Goal: Information Seeking & Learning: Learn about a topic

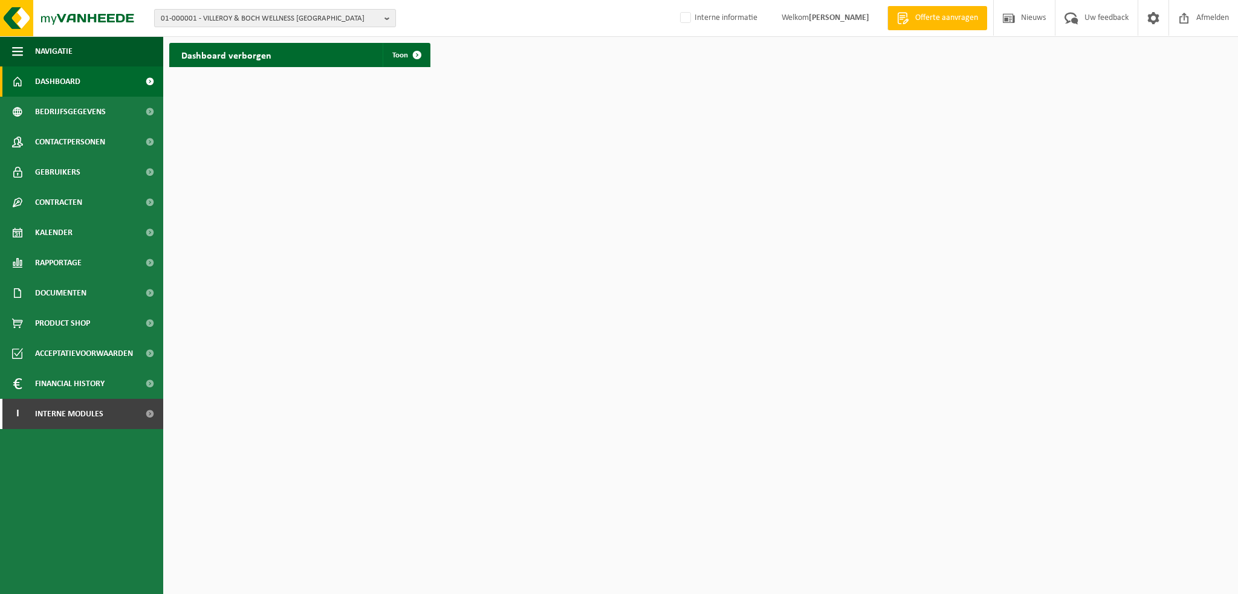
click at [332, 15] on span "01-000001 - VILLEROY & BOCH WELLNESS NV" at bounding box center [270, 19] width 219 height 18
click at [285, 59] on strong "01-000001 - VILLEROY & BOCH WELLNESS NV" at bounding box center [265, 56] width 208 height 8
click at [353, 60] on li "01-000001 - VILLEROY & BOCH WELLNESS NV" at bounding box center [275, 55] width 236 height 15
click at [266, 53] on strong "01-000001 - VILLEROY & BOCH WELLNESS NV" at bounding box center [265, 56] width 208 height 8
click at [251, 53] on strong "01-000001 - VILLEROY & BOCH WELLNESS NV" at bounding box center [265, 56] width 208 height 8
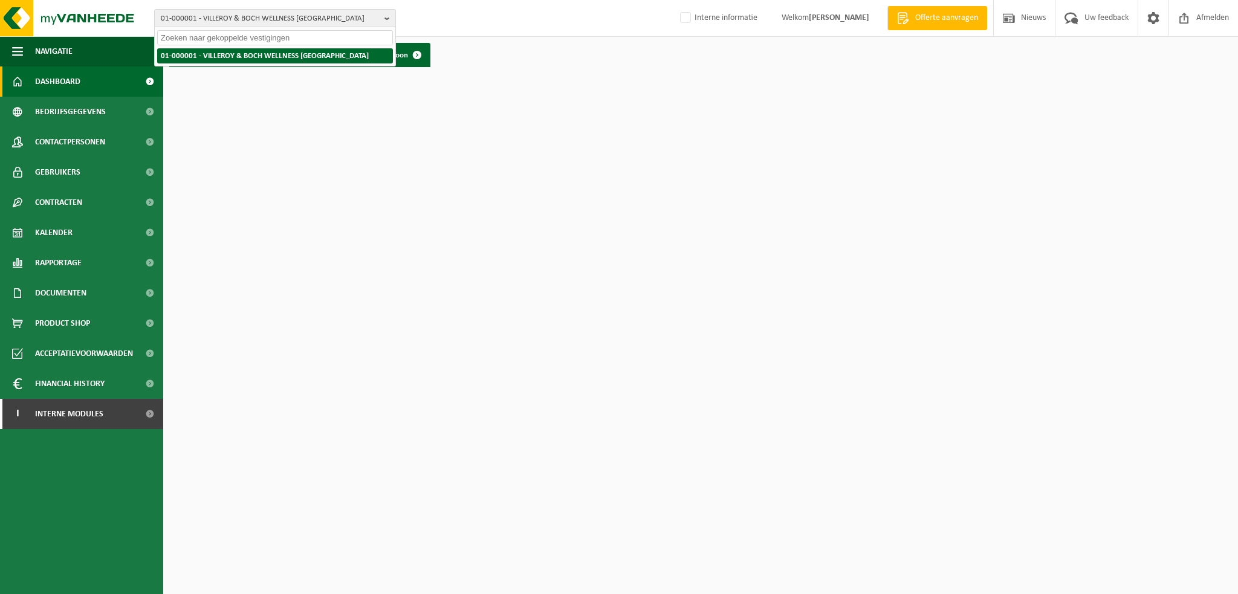
click at [242, 57] on strong "01-000001 - VILLEROY & BOCH WELLNESS NV" at bounding box center [265, 56] width 208 height 8
click at [227, 58] on strong "01-000001 - VILLEROY & BOCH WELLNESS NV" at bounding box center [265, 56] width 208 height 8
click at [234, 32] on input "text" at bounding box center [275, 37] width 236 height 15
click at [292, 16] on span "01-000001 - VILLEROY & BOCH WELLNESS NV" at bounding box center [270, 19] width 219 height 18
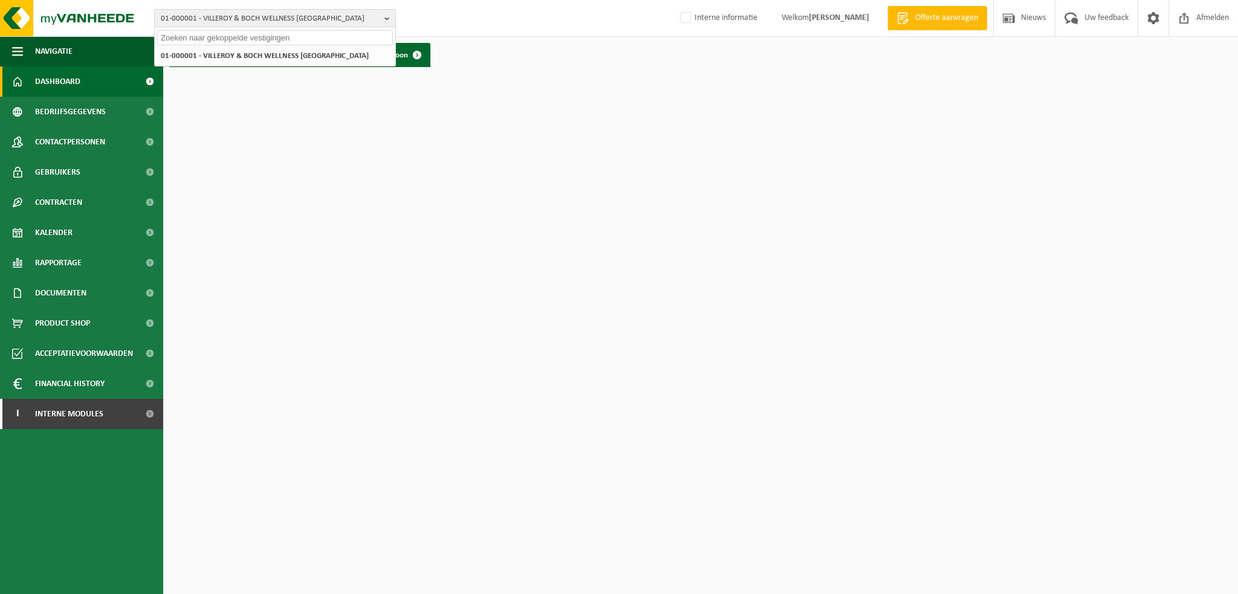
click at [283, 31] on input "text" at bounding box center [275, 37] width 236 height 15
click at [275, 52] on strong "01-000001 - VILLEROY & BOCH WELLNESS NV" at bounding box center [265, 56] width 208 height 8
click at [275, 31] on input "text" at bounding box center [275, 37] width 236 height 15
type input "01-000001"
click at [251, 53] on strong "01-000001 - VILLEROY & BOCH WELLNESS NV" at bounding box center [235, 55] width 148 height 9
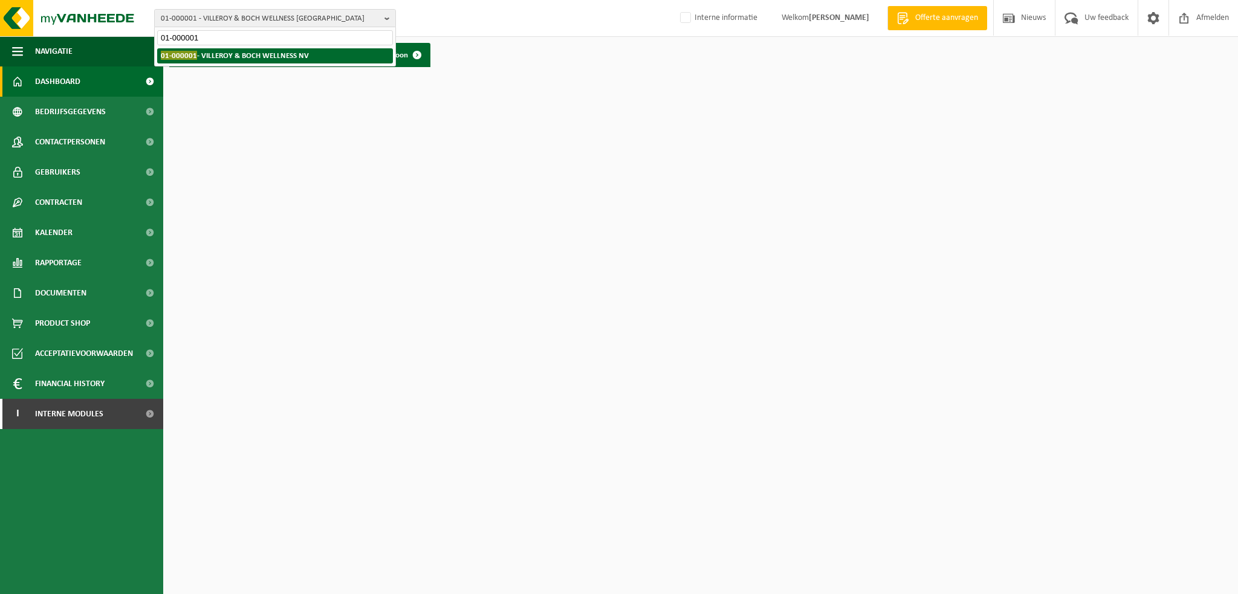
click at [299, 51] on strong "01-000001 - VILLEROY & BOCH WELLNESS NV" at bounding box center [235, 55] width 148 height 9
click at [303, 53] on strong "01-000001 - VILLEROY & BOCH WELLNESS NV" at bounding box center [235, 55] width 148 height 9
click at [80, 14] on img at bounding box center [72, 18] width 145 height 36
click at [359, 16] on span "01-000001 - VILLEROY & BOCH WELLNESS NV" at bounding box center [270, 19] width 219 height 18
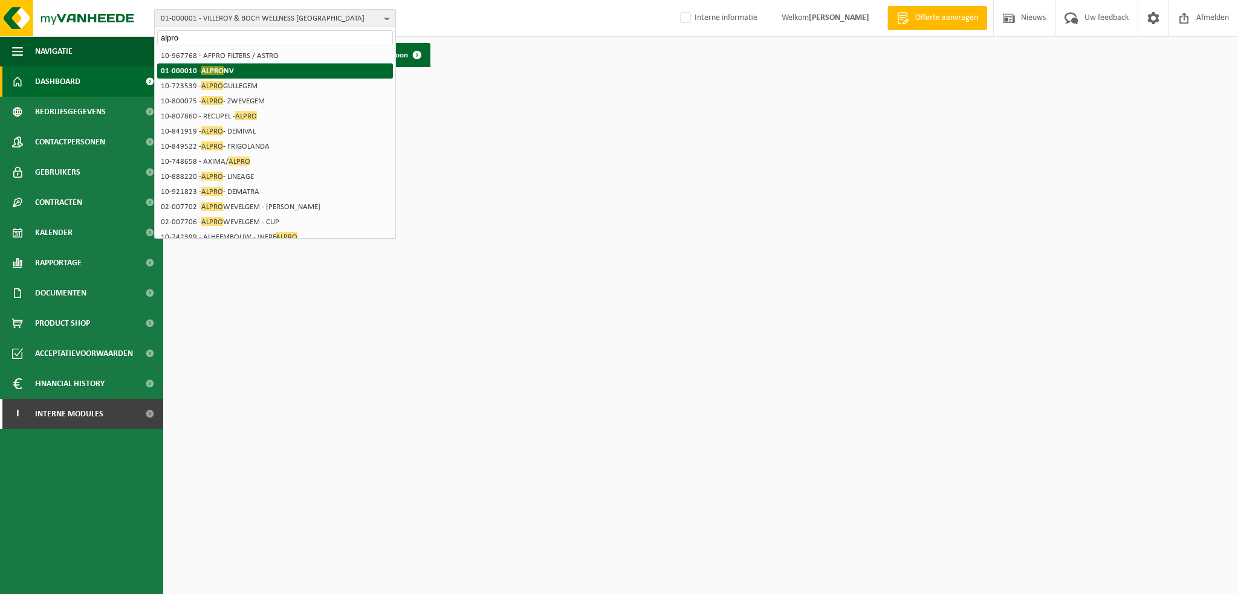
type input "alpro"
click at [276, 73] on li "01-000010 - ALPRO NV" at bounding box center [275, 70] width 236 height 15
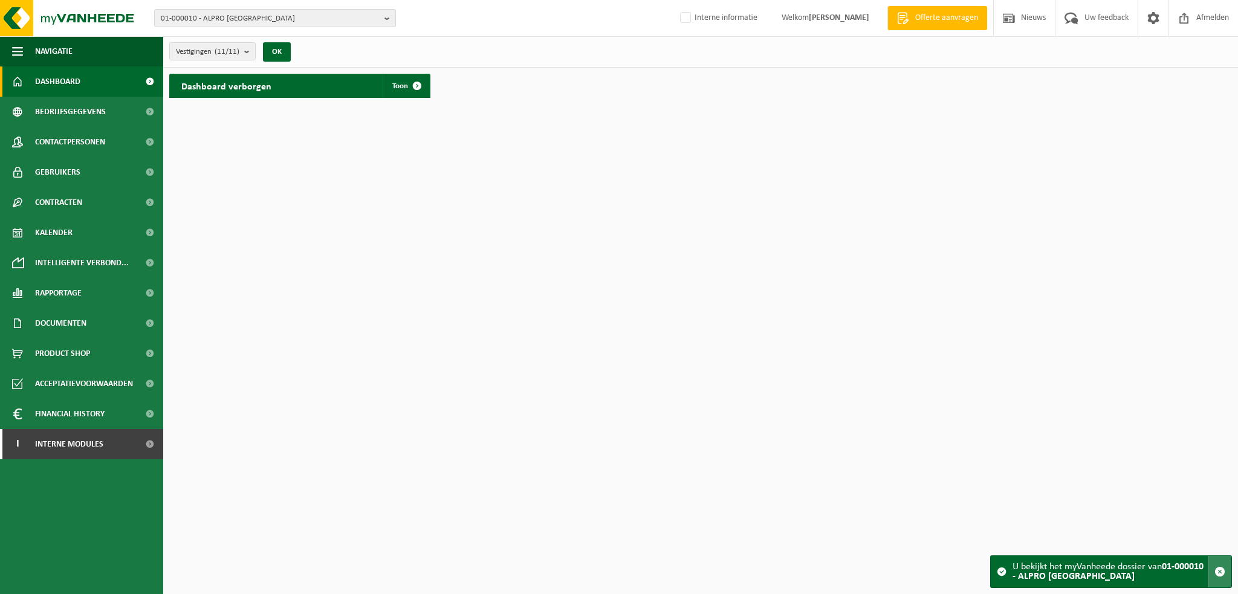
click at [1220, 569] on span "button" at bounding box center [1219, 571] width 11 height 11
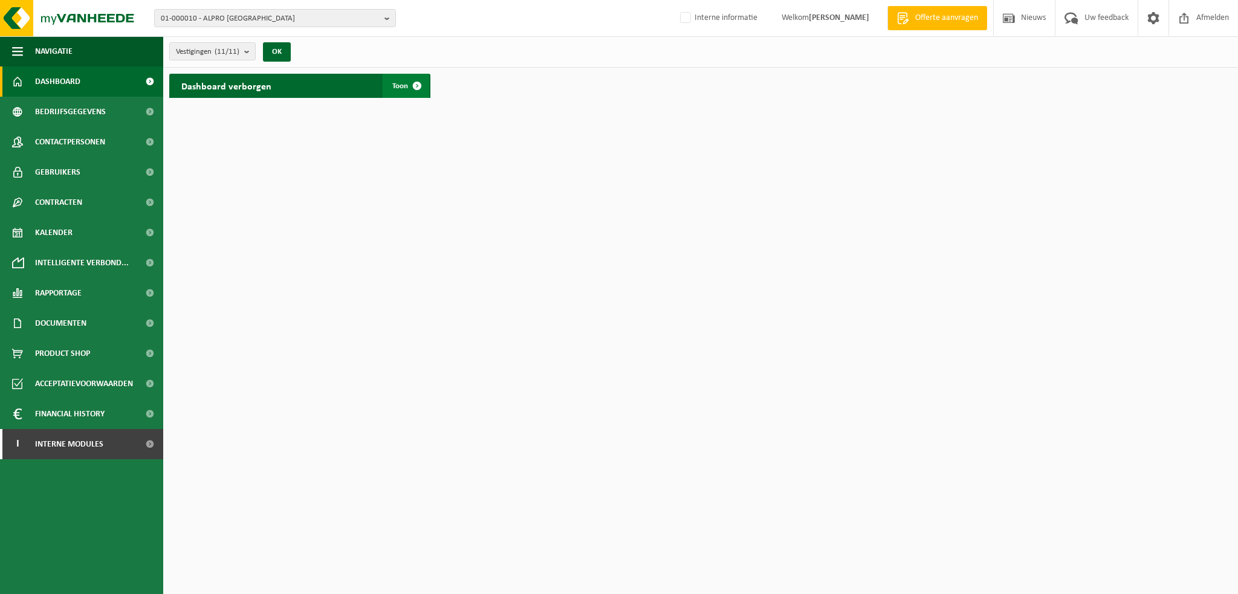
click at [410, 90] on span at bounding box center [417, 86] width 24 height 24
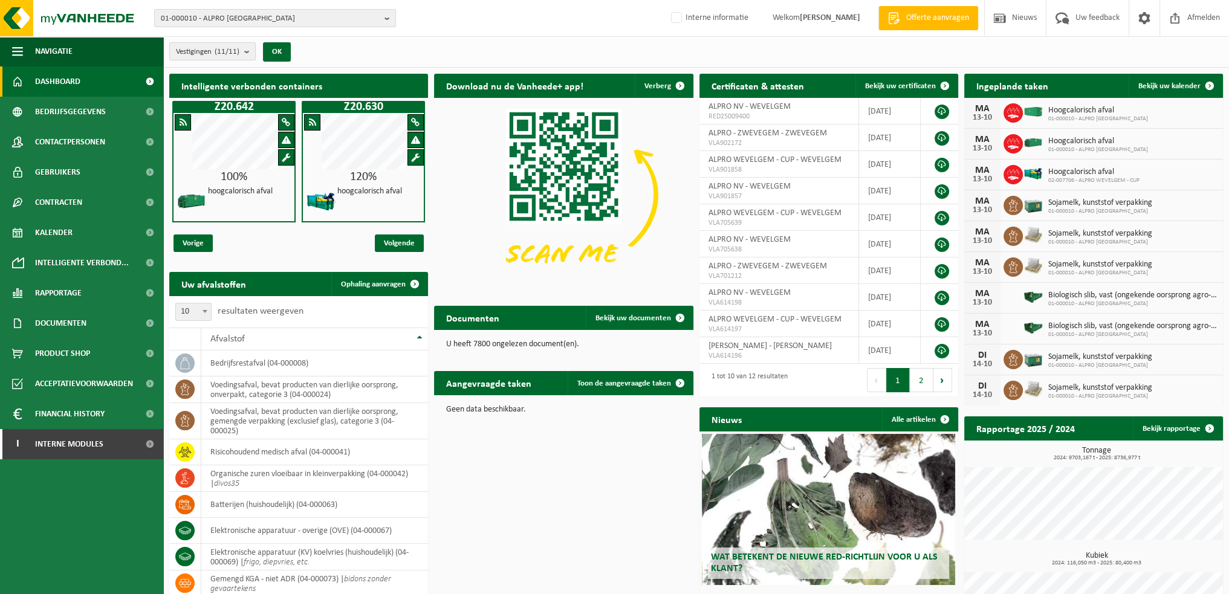
click at [227, 50] on count "(11/11)" at bounding box center [227, 52] width 25 height 8
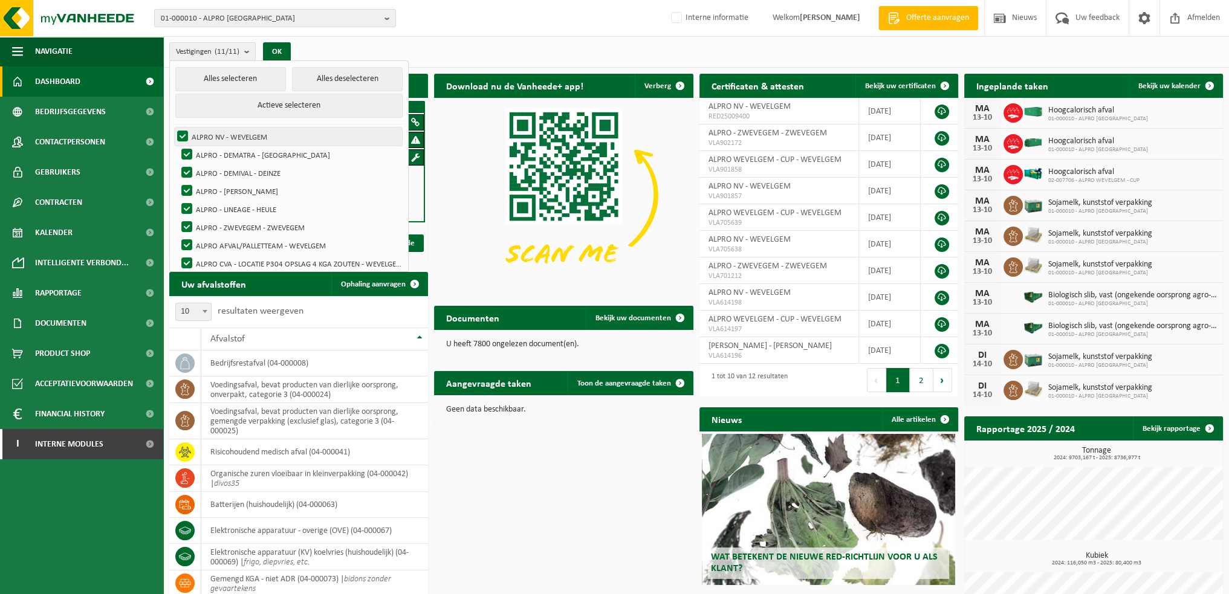
click at [178, 137] on label "ALPRO NV - WEVELGEM" at bounding box center [288, 137] width 227 height 18
click at [173, 128] on input "ALPRO NV - WEVELGEM" at bounding box center [172, 127] width 1 height 1
checkbox input "false"
click at [183, 152] on label "ALPRO - DEMATRA - [GEOGRAPHIC_DATA]" at bounding box center [290, 155] width 223 height 18
click at [177, 146] on input "ALPRO - DEMATRA - [GEOGRAPHIC_DATA]" at bounding box center [176, 145] width 1 height 1
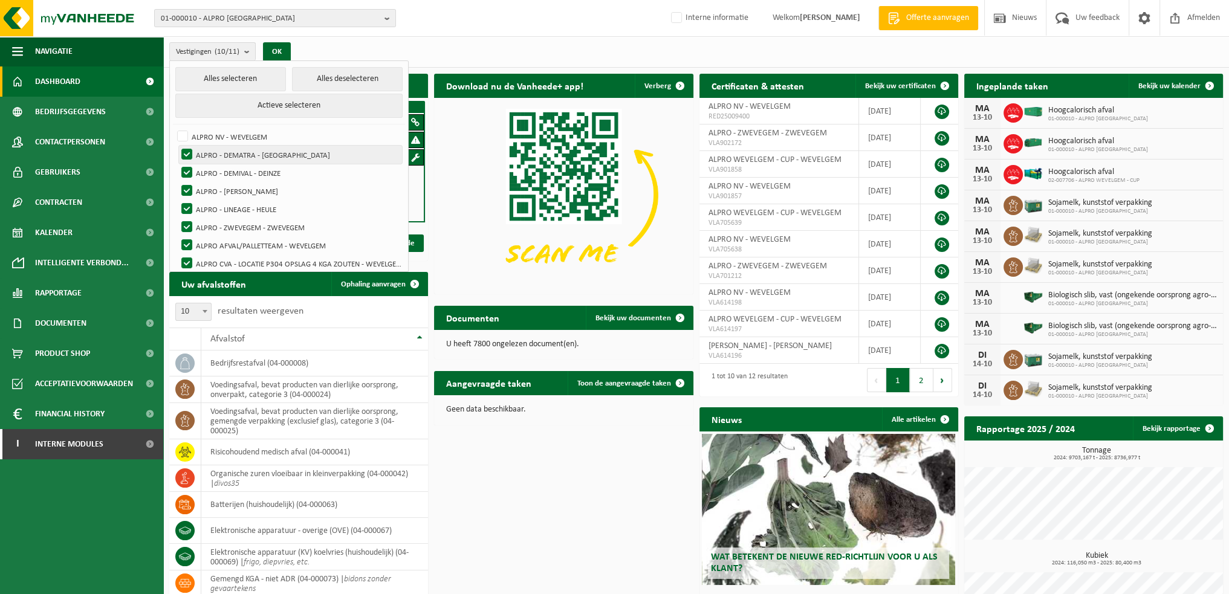
checkbox input "false"
click at [183, 140] on label "ALPRO NV - WEVELGEM" at bounding box center [288, 137] width 227 height 18
click at [173, 128] on input "ALPRO NV - WEVELGEM" at bounding box center [172, 127] width 1 height 1
click at [183, 140] on label "ALPRO NV - WEVELGEM" at bounding box center [288, 137] width 227 height 18
click at [173, 128] on input "ALPRO NV - WEVELGEM" at bounding box center [172, 127] width 1 height 1
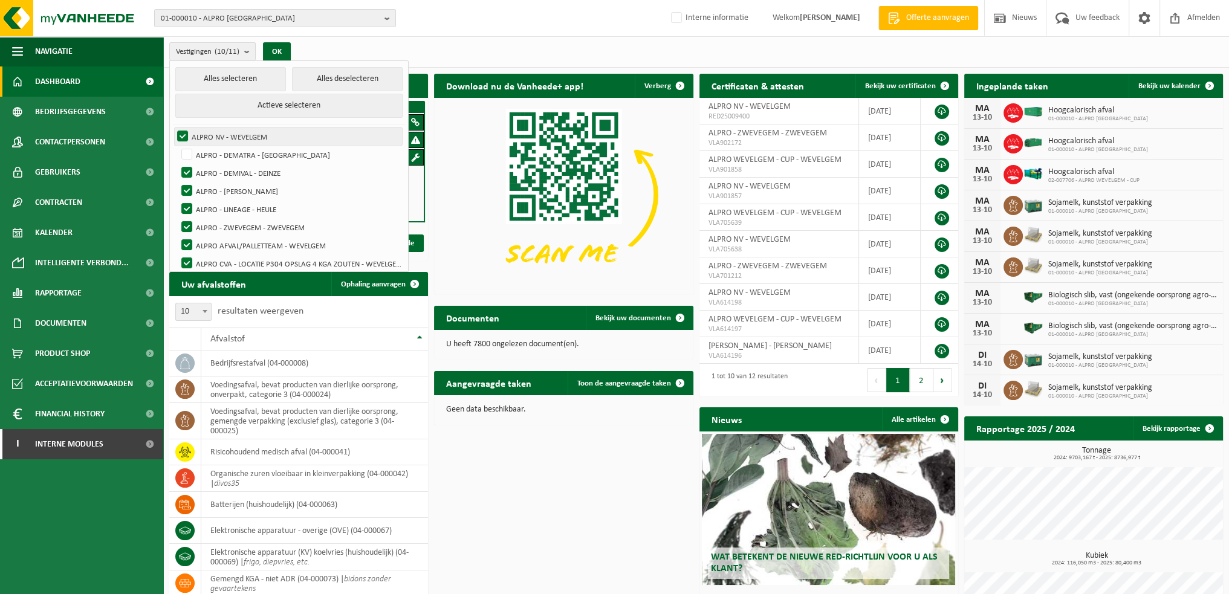
checkbox input "false"
click at [183, 149] on label "ALPRO - DEMATRA - [GEOGRAPHIC_DATA]" at bounding box center [290, 155] width 223 height 18
click at [177, 146] on input "ALPRO - DEMATRA - [GEOGRAPHIC_DATA]" at bounding box center [176, 145] width 1 height 1
checkbox input "true"
drag, startPoint x: 184, startPoint y: 164, endPoint x: 184, endPoint y: 190, distance: 26.0
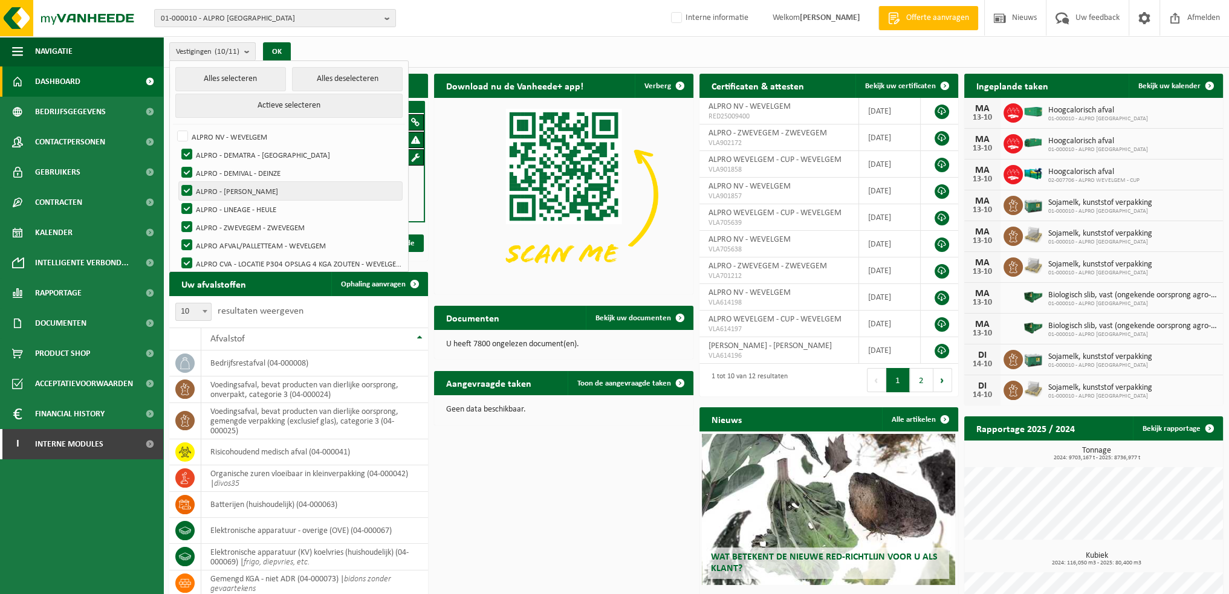
click at [184, 165] on label "ALPRO - DEMIVAL - DEINZE" at bounding box center [290, 173] width 223 height 18
click at [177, 164] on input "ALPRO - DEMIVAL - DEINZE" at bounding box center [176, 163] width 1 height 1
checkbox input "false"
click at [184, 196] on label "ALPRO - [PERSON_NAME]" at bounding box center [290, 191] width 223 height 18
click at [177, 182] on input "ALPRO - [PERSON_NAME]" at bounding box center [176, 181] width 1 height 1
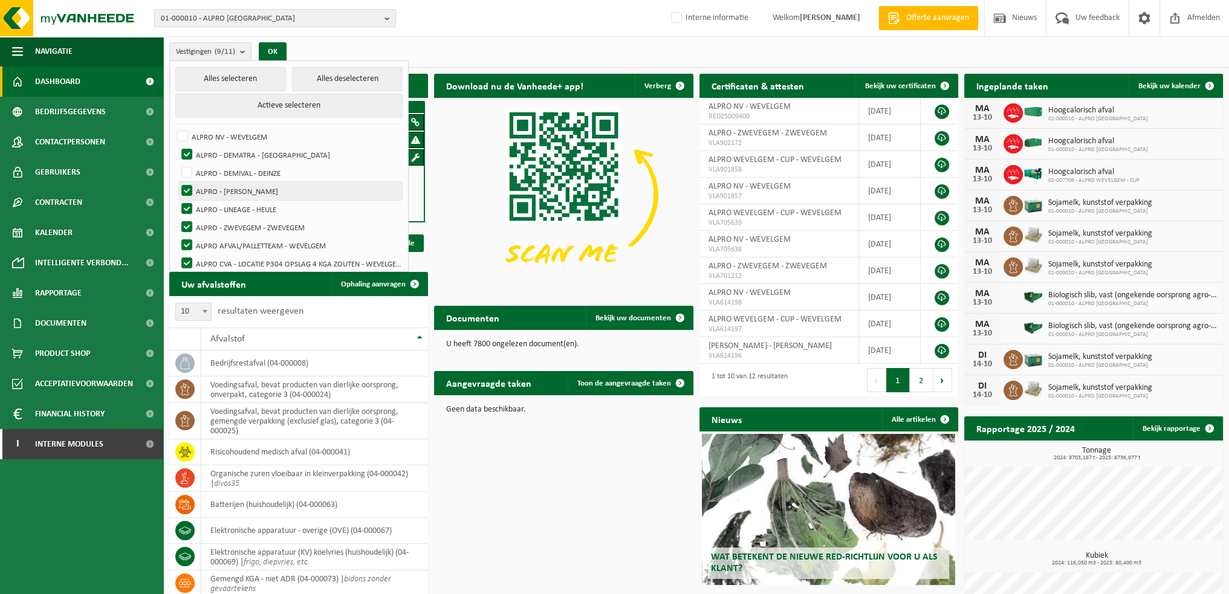
checkbox input "false"
click at [190, 211] on label "ALPRO - LINEAGE - HEULE" at bounding box center [290, 209] width 223 height 18
click at [177, 200] on input "ALPRO - LINEAGE - HEULE" at bounding box center [176, 199] width 1 height 1
checkbox input "false"
click at [188, 224] on label "ALPRO - ZWEVEGEM - ZWEVEGEM" at bounding box center [290, 227] width 223 height 18
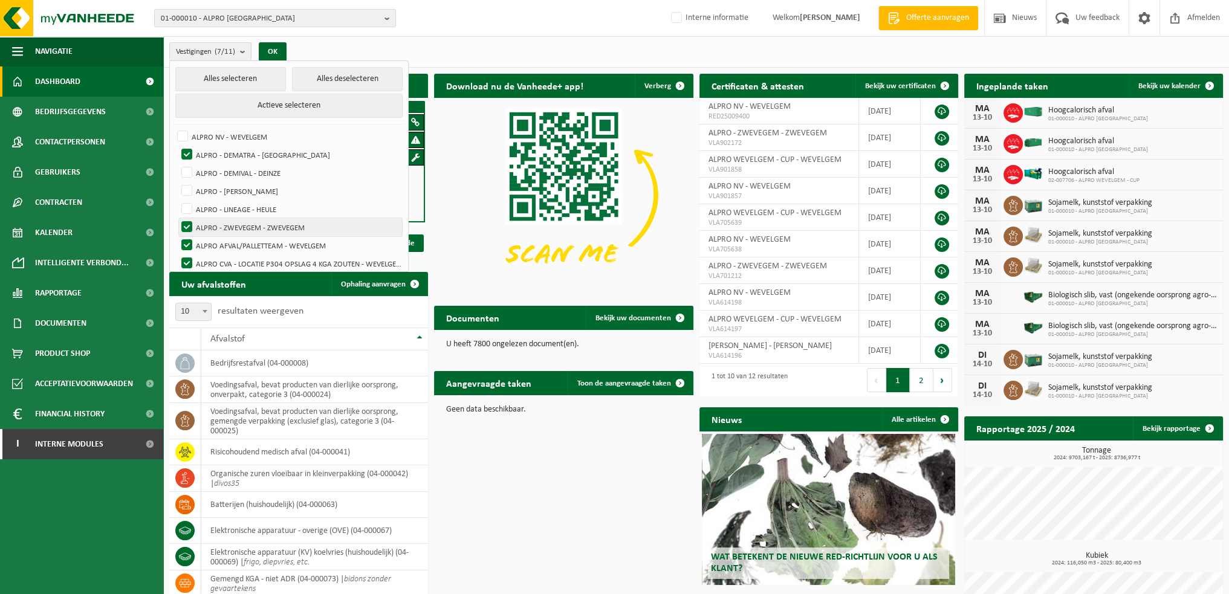
click at [177, 218] on input "ALPRO - ZWEVEGEM - ZWEVEGEM" at bounding box center [176, 218] width 1 height 1
checkbox input "false"
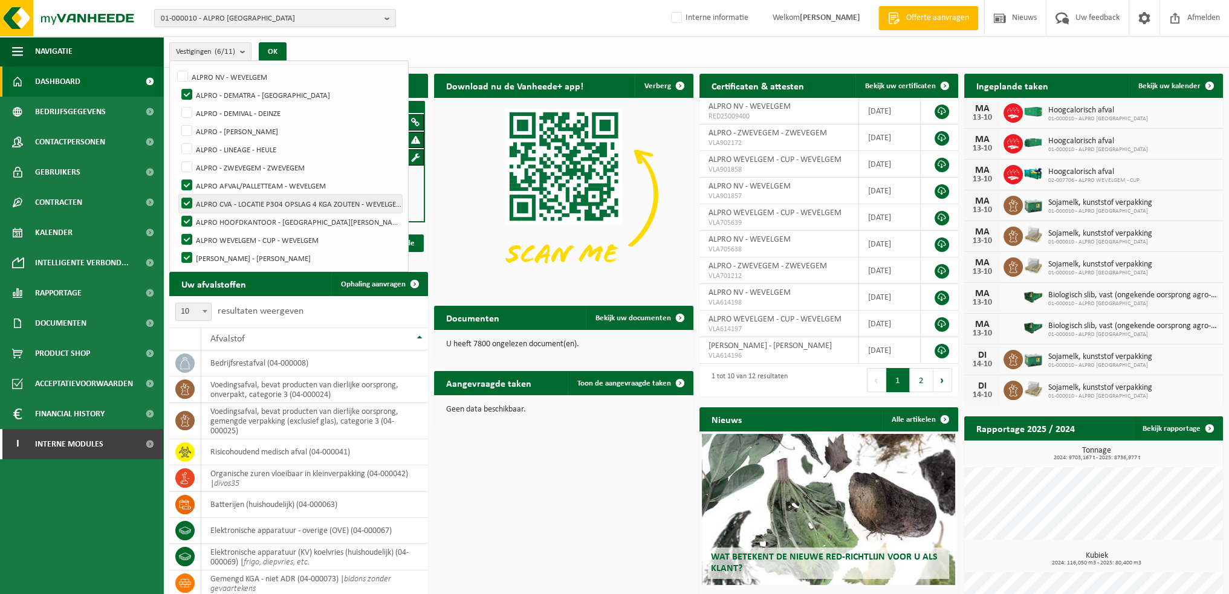
click at [189, 195] on label "ALPRO CVA - LOCATIE P304 OPSLAG 4 KGA ZOUTEN - WEVELGEM" at bounding box center [290, 204] width 223 height 18
click at [177, 195] on input "ALPRO CVA - LOCATIE P304 OPSLAG 4 KGA ZOUTEN - WEVELGEM" at bounding box center [176, 194] width 1 height 1
drag, startPoint x: 187, startPoint y: 202, endPoint x: 186, endPoint y: 213, distance: 10.9
click at [187, 204] on label "ALPRO CVA - LOCATIE P304 OPSLAG 4 KGA ZOUTEN - WEVELGEM" at bounding box center [290, 204] width 223 height 18
click at [177, 195] on input "ALPRO CVA - LOCATIE P304 OPSLAG 4 KGA ZOUTEN - WEVELGEM" at bounding box center [176, 194] width 1 height 1
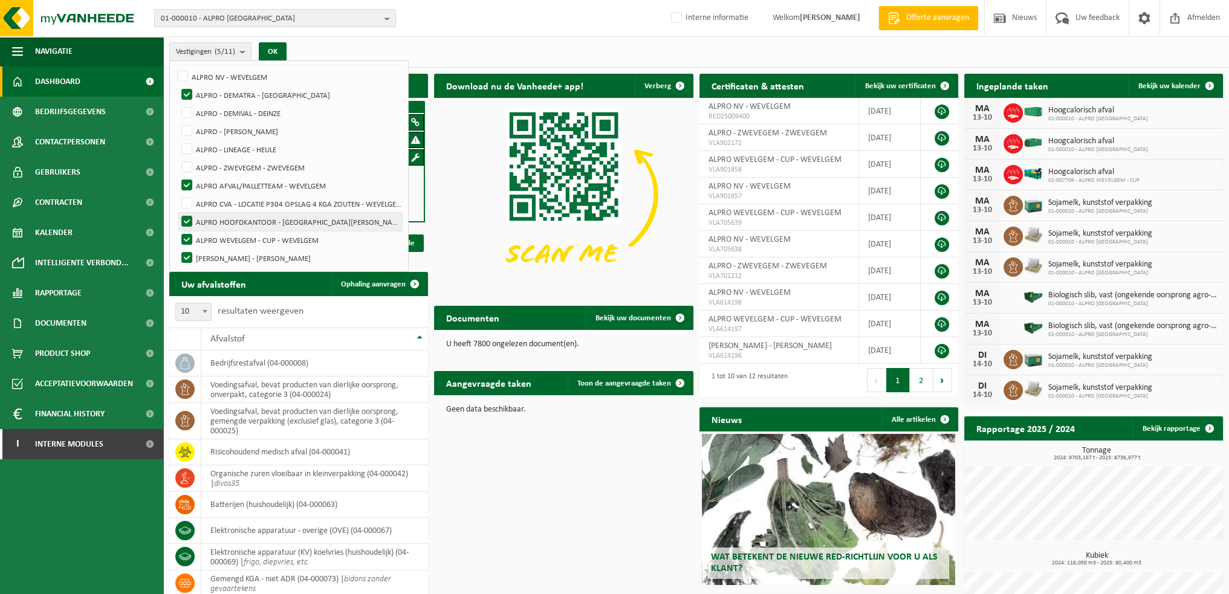
checkbox input "true"
click at [186, 225] on label "ALPRO HOOFDKANTOOR - [GEOGRAPHIC_DATA][PERSON_NAME]" at bounding box center [290, 222] width 223 height 18
click at [177, 213] on input "ALPRO HOOFDKANTOOR - [GEOGRAPHIC_DATA][PERSON_NAME]" at bounding box center [176, 212] width 1 height 1
checkbox input "false"
click at [185, 244] on label "ALPRO WEVELGEM - CUP - WEVELGEM" at bounding box center [290, 240] width 223 height 18
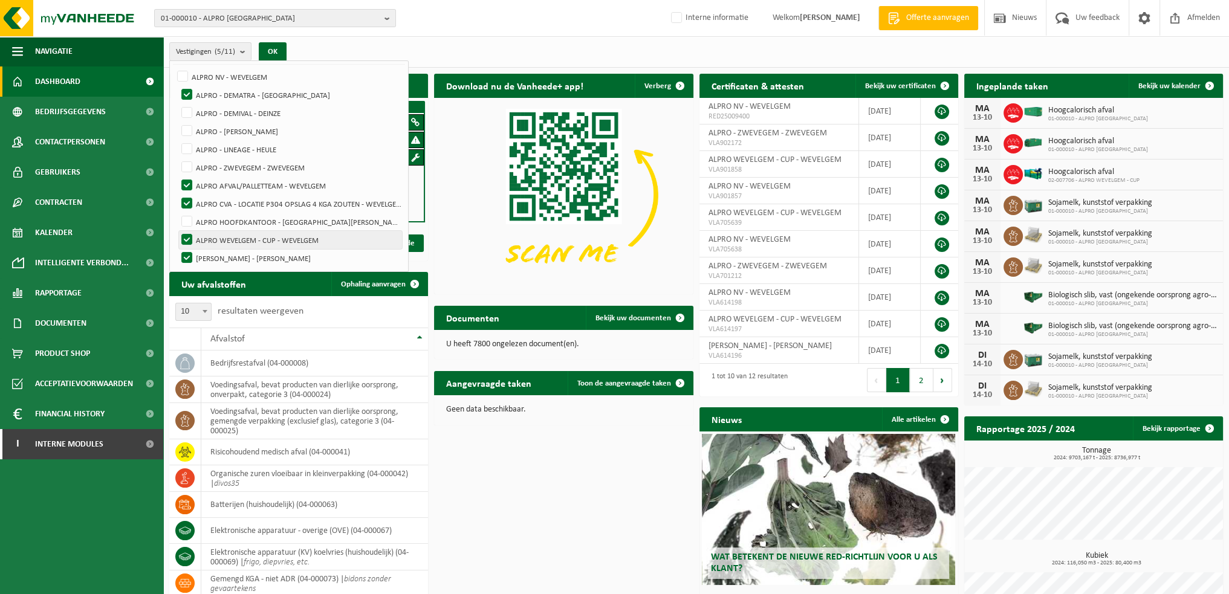
click at [177, 231] on input "ALPRO WEVELGEM - CUP - WEVELGEM" at bounding box center [176, 230] width 1 height 1
checkbox input "false"
click at [185, 255] on label "[PERSON_NAME] - [PERSON_NAME]" at bounding box center [290, 258] width 223 height 18
click at [177, 249] on input "[PERSON_NAME] - [PERSON_NAME]" at bounding box center [176, 248] width 1 height 1
checkbox input "false"
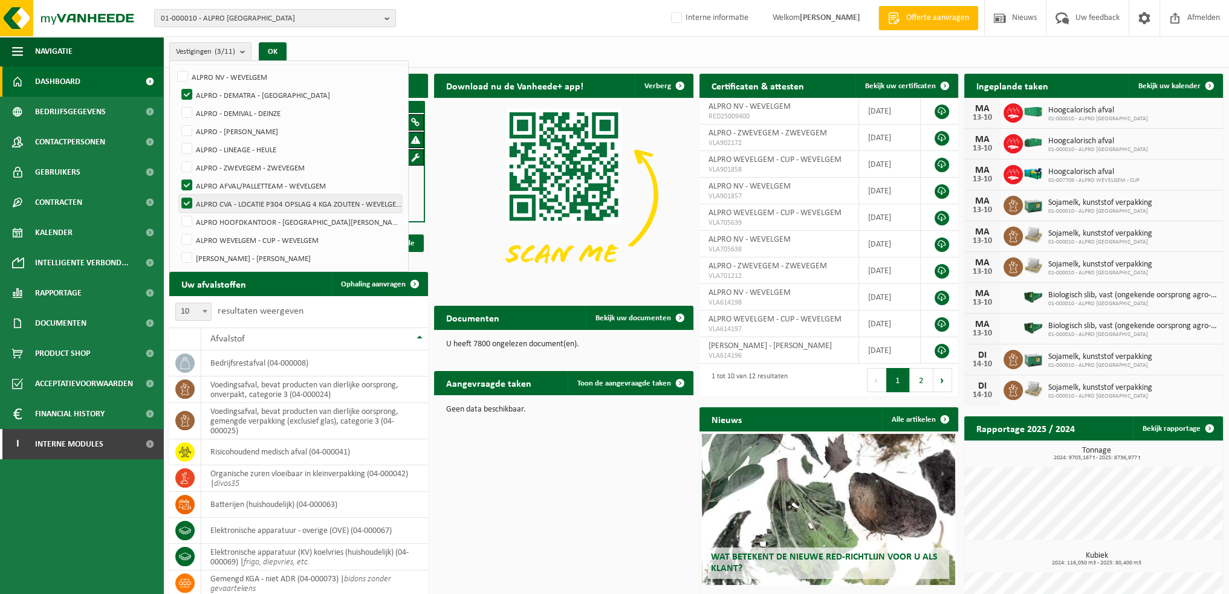
click at [186, 213] on label "ALPRO HOOFDKANTOOR - [GEOGRAPHIC_DATA][PERSON_NAME]" at bounding box center [290, 222] width 223 height 18
click at [177, 212] on input "ALPRO HOOFDKANTOOR - [GEOGRAPHIC_DATA][PERSON_NAME]" at bounding box center [176, 212] width 1 height 1
checkbox input "true"
click at [190, 187] on label "ALPRO AFVAL/PALLETTEAM - WEVELGEM" at bounding box center [290, 185] width 223 height 18
click at [177, 176] on input "ALPRO AFVAL/PALLETTEAM - WEVELGEM" at bounding box center [176, 176] width 1 height 1
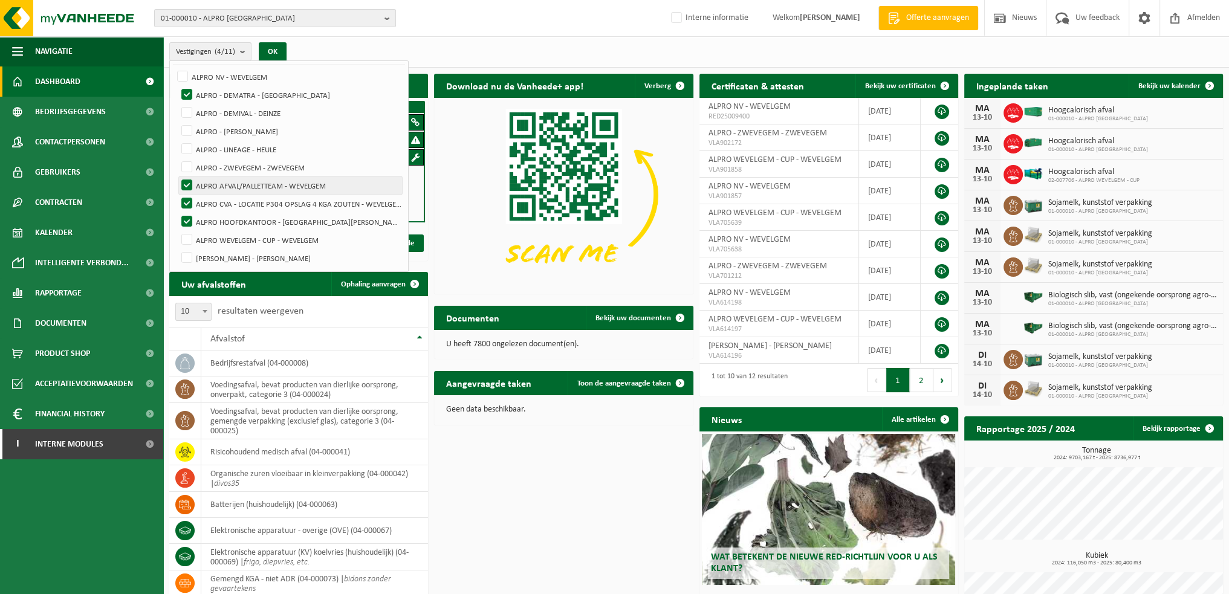
checkbox input "false"
click at [189, 195] on label "ALPRO CVA - LOCATIE P304 OPSLAG 4 KGA ZOUTEN - WEVELGEM" at bounding box center [290, 204] width 223 height 18
click at [177, 195] on input "ALPRO CVA - LOCATIE P304 OPSLAG 4 KGA ZOUTEN - WEVELGEM" at bounding box center [176, 194] width 1 height 1
checkbox input "false"
click at [189, 213] on label "ALPRO HOOFDKANTOOR - [GEOGRAPHIC_DATA][PERSON_NAME]" at bounding box center [290, 222] width 223 height 18
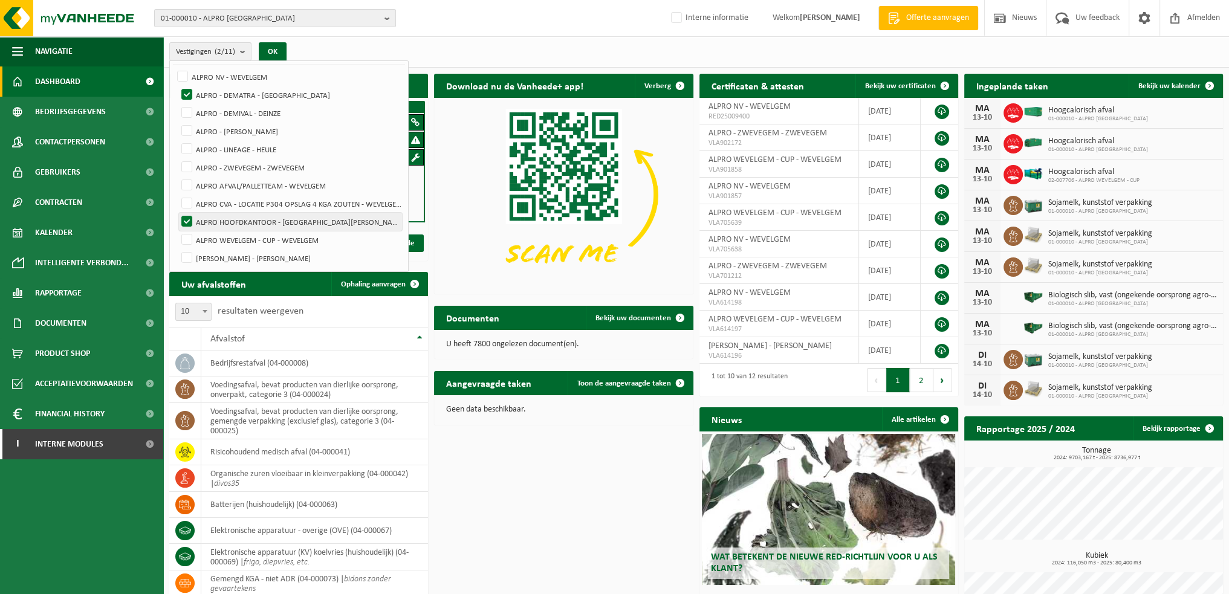
click at [177, 213] on input "ALPRO HOOFDKANTOOR - [GEOGRAPHIC_DATA][PERSON_NAME]" at bounding box center [176, 212] width 1 height 1
checkbox input "false"
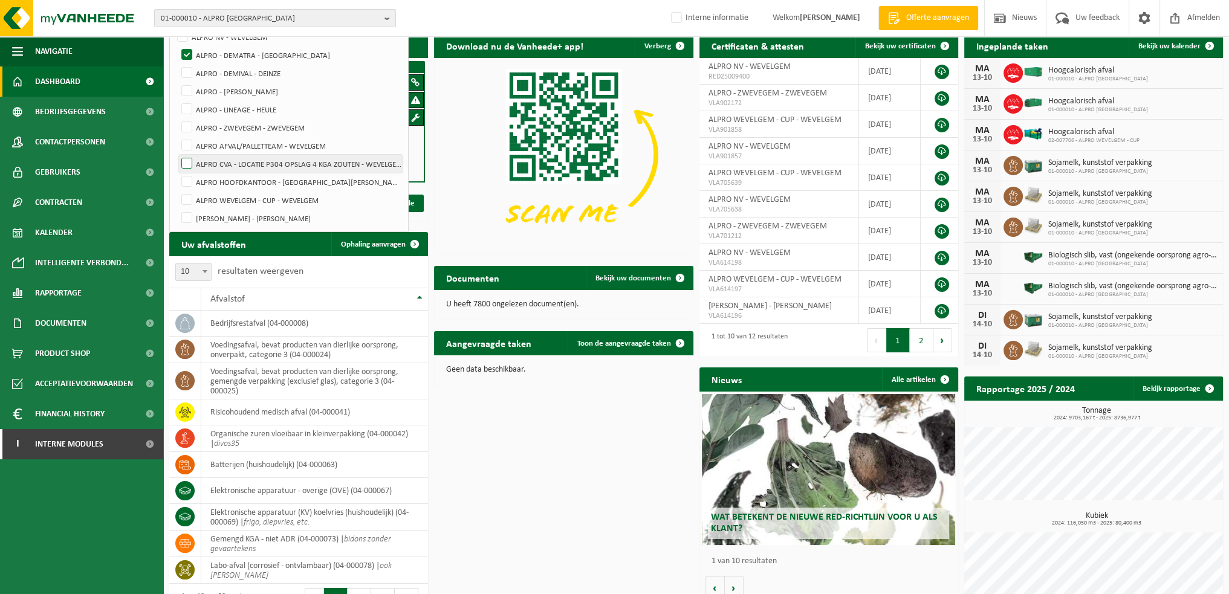
scroll to position [0, 0]
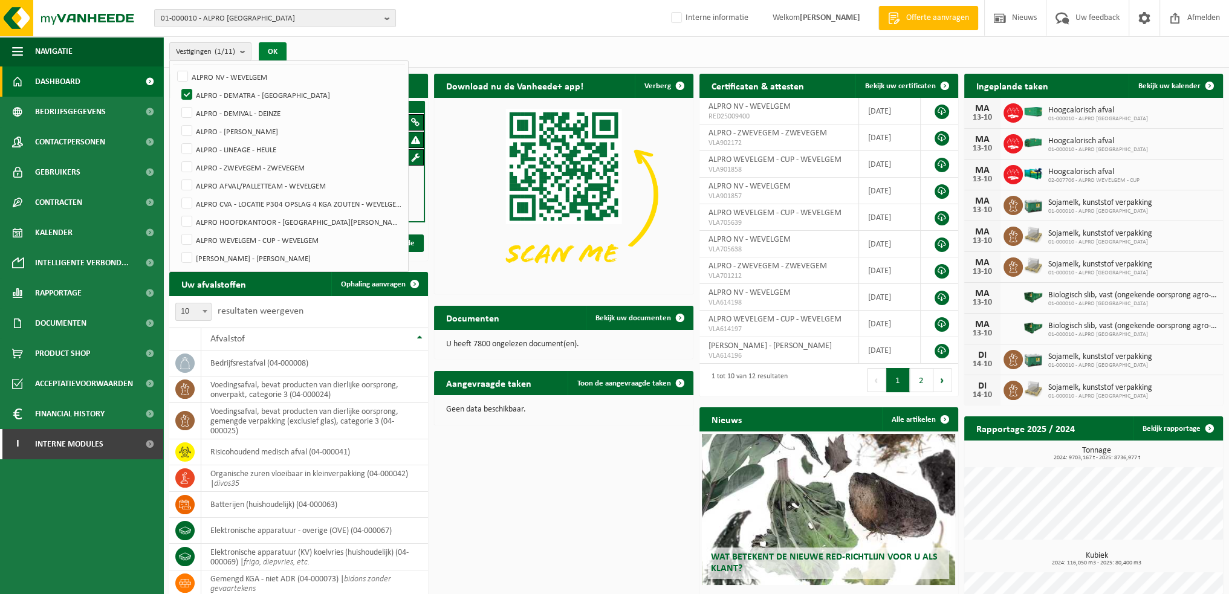
click at [280, 50] on button "OK" at bounding box center [273, 51] width 28 height 19
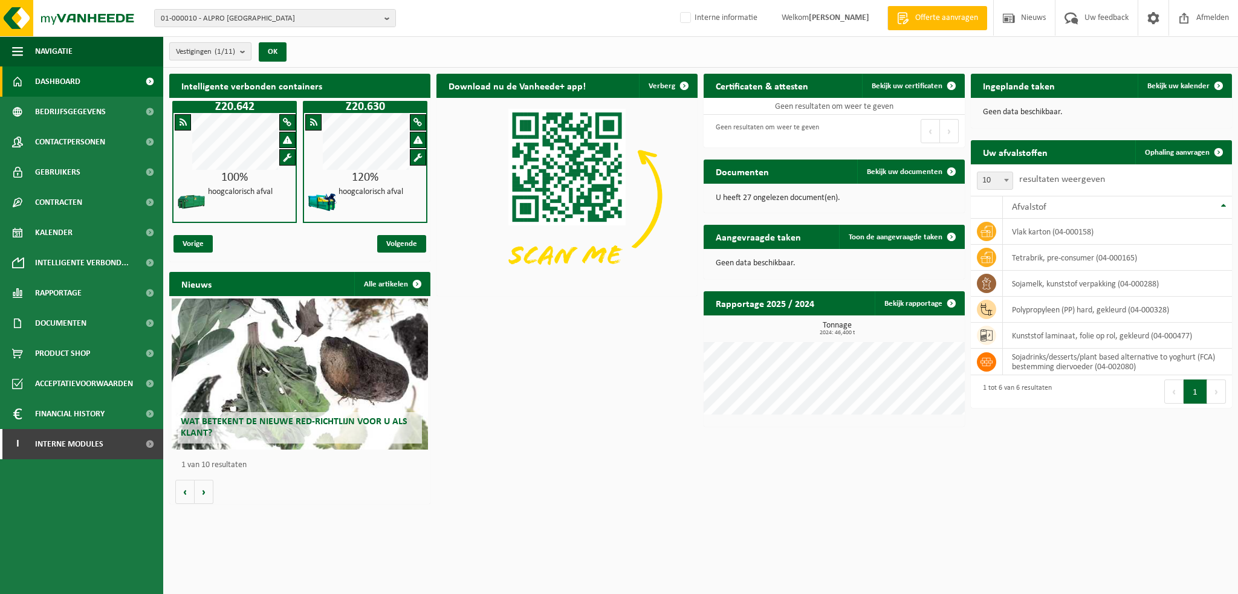
click at [235, 48] on count "(1/11)" at bounding box center [225, 52] width 21 height 8
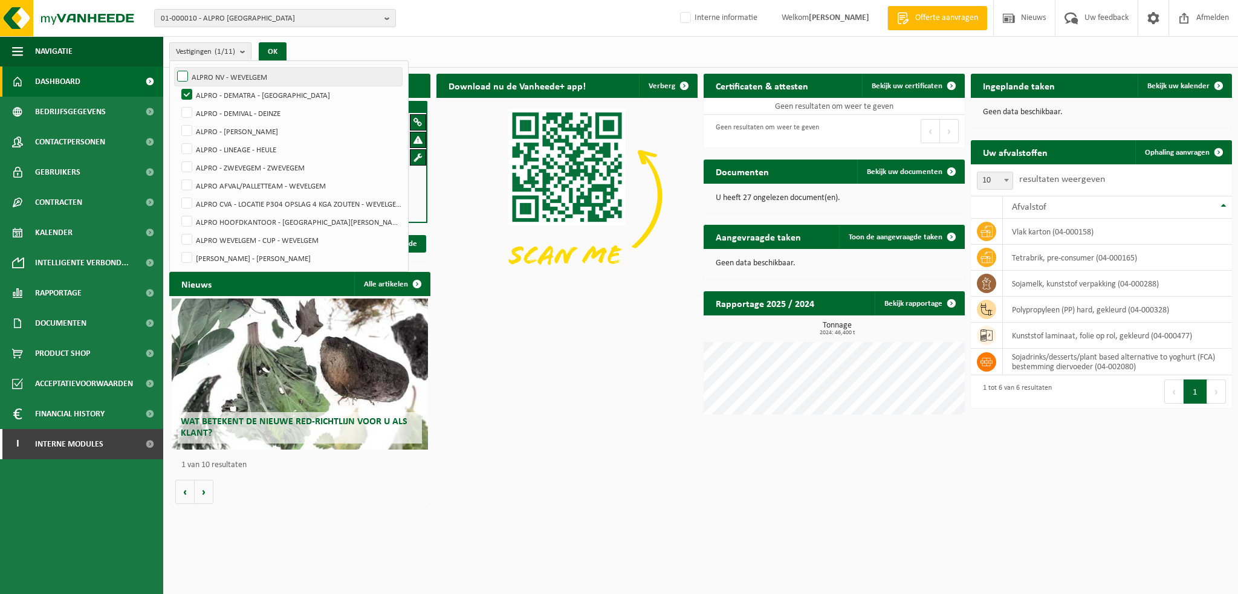
click at [189, 74] on label "ALPRO NV - WEVELGEM" at bounding box center [288, 77] width 227 height 18
click at [173, 68] on input "ALPRO NV - WEVELGEM" at bounding box center [172, 67] width 1 height 1
checkbox input "true"
drag, startPoint x: 184, startPoint y: 106, endPoint x: 186, endPoint y: 115, distance: 9.1
click at [184, 107] on label "ALPRO - DEMIVAL - DEINZE" at bounding box center [290, 113] width 223 height 18
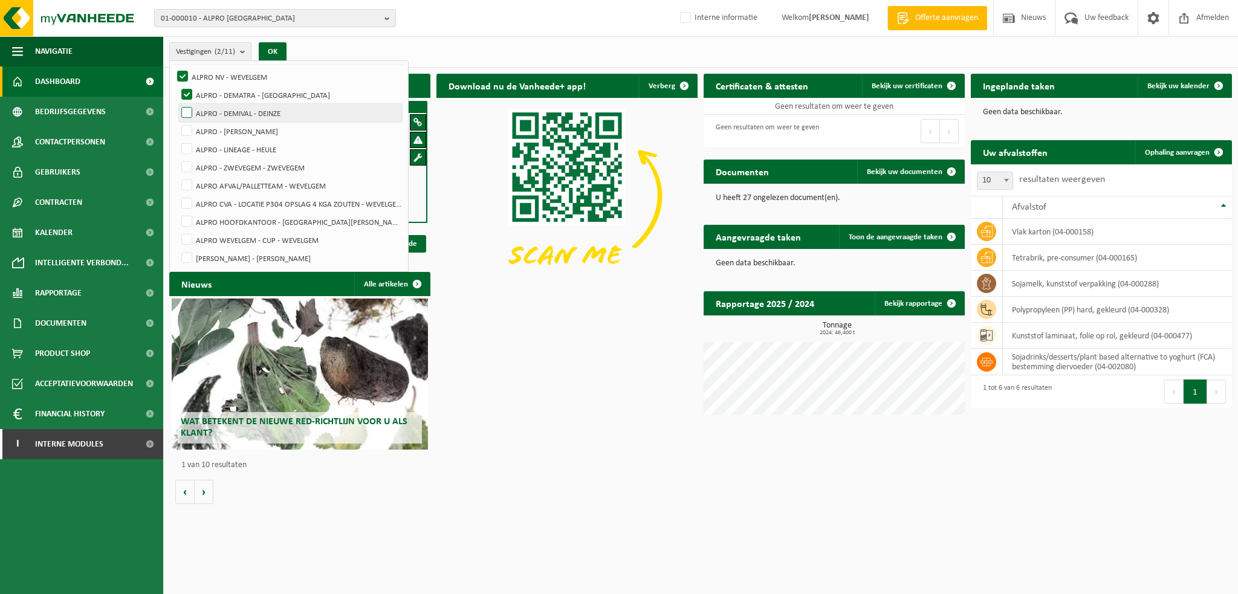
click at [177, 104] on input "ALPRO - DEMIVAL - DEINZE" at bounding box center [176, 103] width 1 height 1
checkbox input "true"
click at [186, 128] on label "ALPRO - [PERSON_NAME]" at bounding box center [290, 131] width 223 height 18
click at [177, 122] on input "ALPRO - [PERSON_NAME]" at bounding box center [176, 121] width 1 height 1
checkbox input "true"
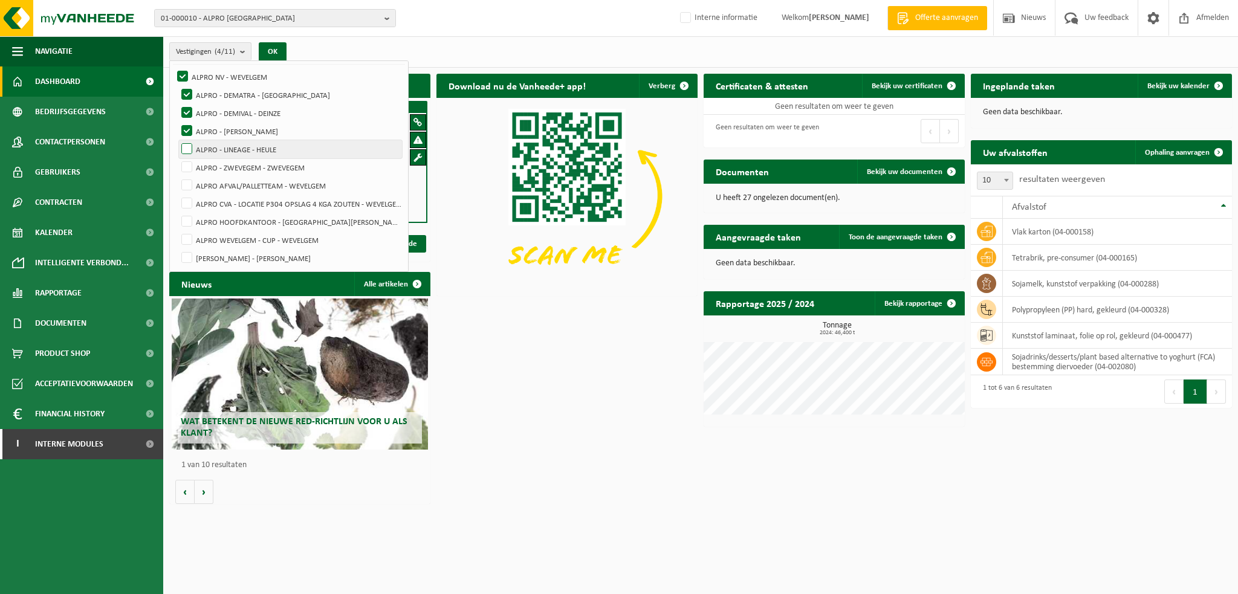
drag, startPoint x: 190, startPoint y: 147, endPoint x: 191, endPoint y: 156, distance: 9.1
click at [190, 147] on label "ALPRO - LINEAGE - HEULE" at bounding box center [290, 149] width 223 height 18
click at [177, 140] on input "ALPRO - LINEAGE - HEULE" at bounding box center [176, 140] width 1 height 1
checkbox input "true"
click at [189, 166] on label "ALPRO - ZWEVEGEM - ZWEVEGEM" at bounding box center [290, 167] width 223 height 18
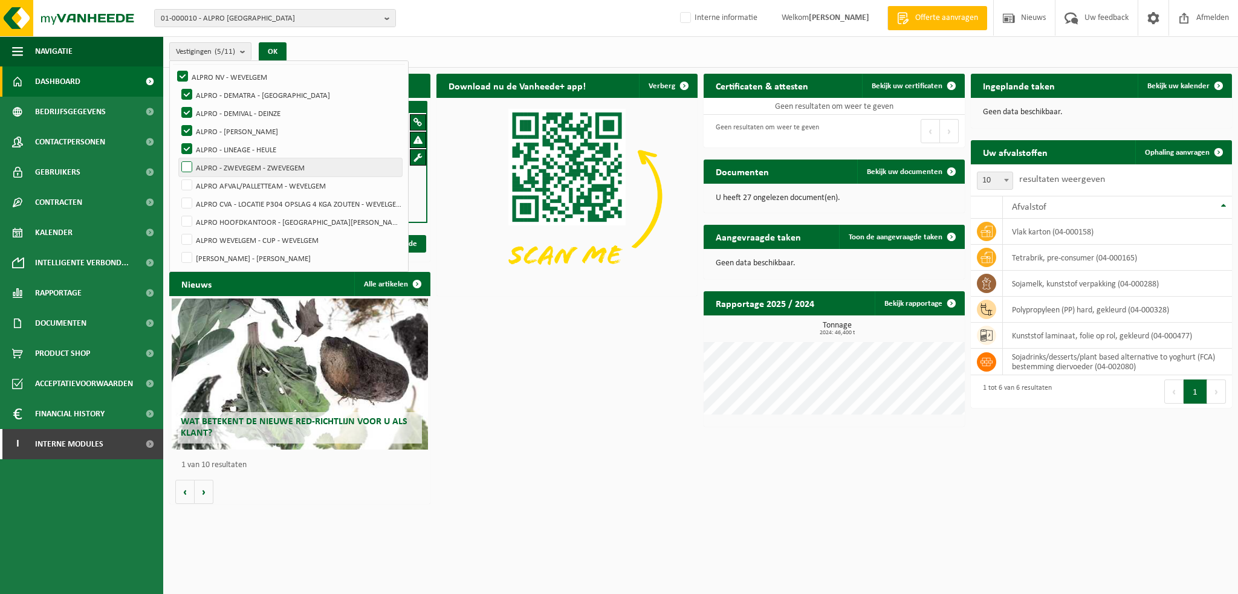
click at [177, 158] on input "ALPRO - ZWEVEGEM - ZWEVEGEM" at bounding box center [176, 158] width 1 height 1
checkbox input "true"
click at [189, 179] on label "ALPRO AFVAL/PALLETTEAM - WEVELGEM" at bounding box center [290, 185] width 223 height 18
click at [177, 176] on input "ALPRO AFVAL/PALLETTEAM - WEVELGEM" at bounding box center [176, 176] width 1 height 1
checkbox input "true"
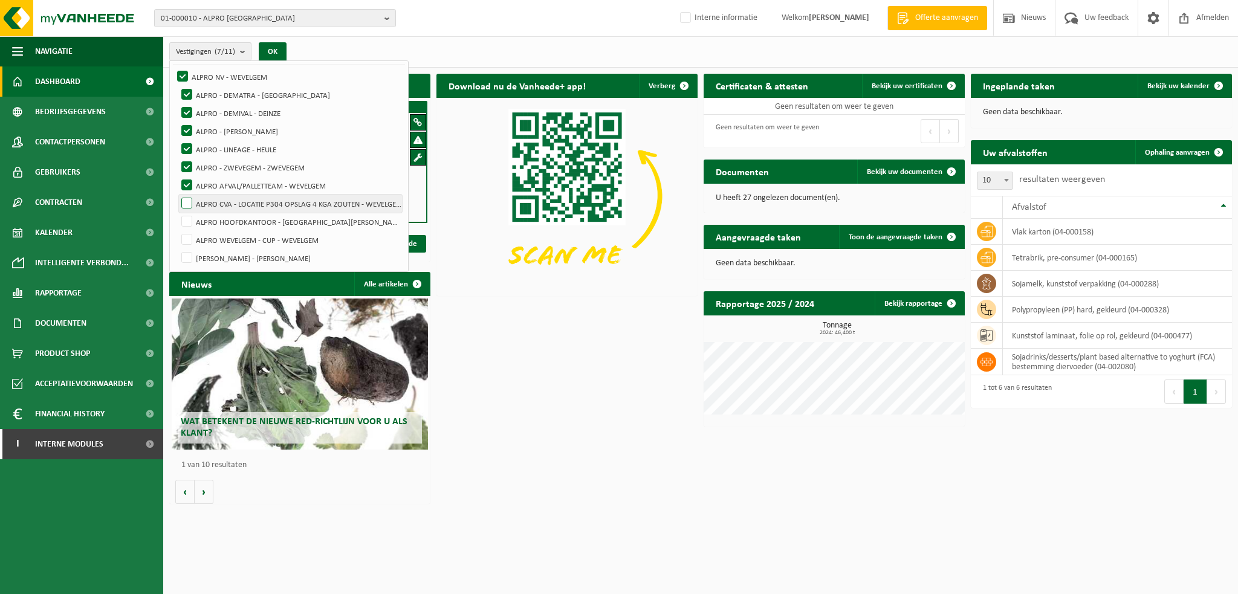
click at [189, 195] on label "ALPRO CVA - LOCATIE P304 OPSLAG 4 KGA ZOUTEN - WEVELGEM" at bounding box center [290, 204] width 223 height 18
click at [177, 194] on input "ALPRO CVA - LOCATIE P304 OPSLAG 4 KGA ZOUTEN - WEVELGEM" at bounding box center [176, 194] width 1 height 1
checkbox input "true"
click at [189, 213] on label "ALPRO HOOFDKANTOOR - [GEOGRAPHIC_DATA][PERSON_NAME]" at bounding box center [290, 222] width 223 height 18
click at [177, 212] on input "ALPRO HOOFDKANTOOR - [GEOGRAPHIC_DATA][PERSON_NAME]" at bounding box center [176, 212] width 1 height 1
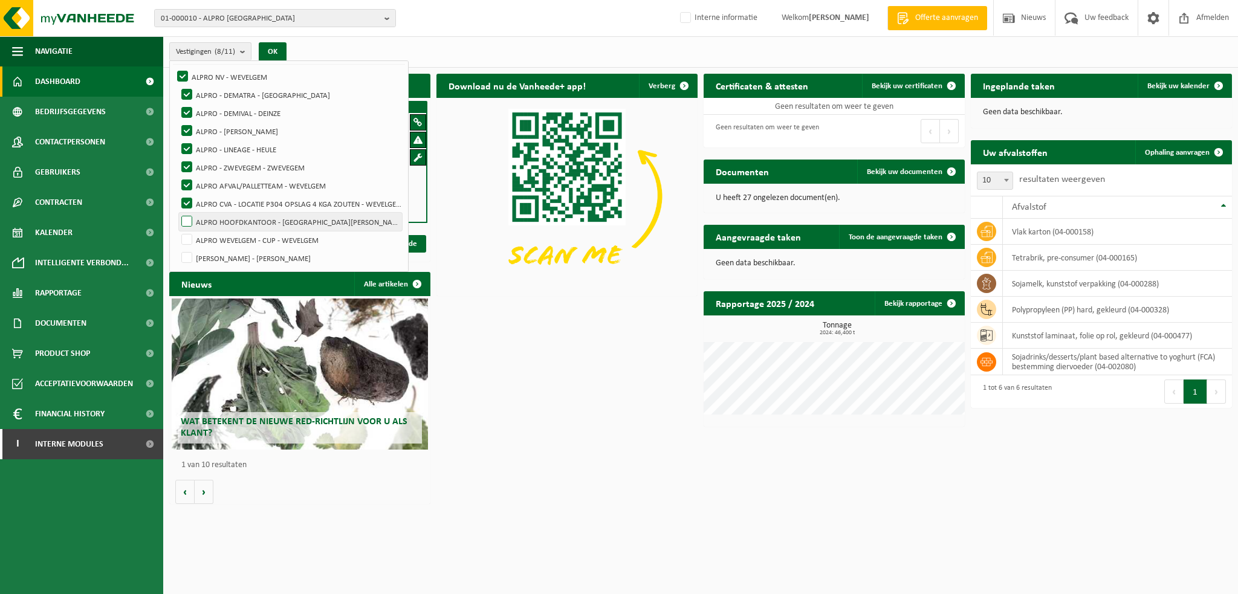
checkbox input "true"
click at [189, 235] on label "ALPRO WEVELGEM - CUP - WEVELGEM" at bounding box center [290, 240] width 223 height 18
click at [177, 231] on input "ALPRO WEVELGEM - CUP - WEVELGEM" at bounding box center [176, 230] width 1 height 1
checkbox input "true"
click at [191, 255] on label "[PERSON_NAME] - [PERSON_NAME]" at bounding box center [290, 258] width 223 height 18
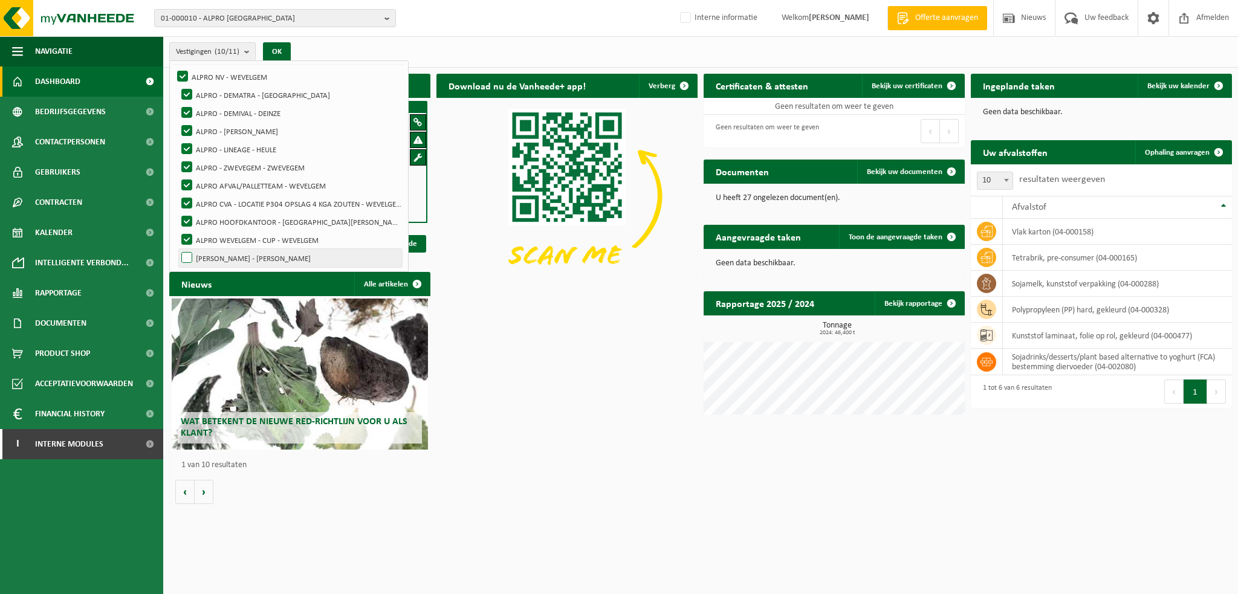
click at [177, 249] on input "[PERSON_NAME] - [PERSON_NAME]" at bounding box center [176, 248] width 1 height 1
checkbox input "true"
click at [281, 48] on button "OK" at bounding box center [277, 51] width 28 height 19
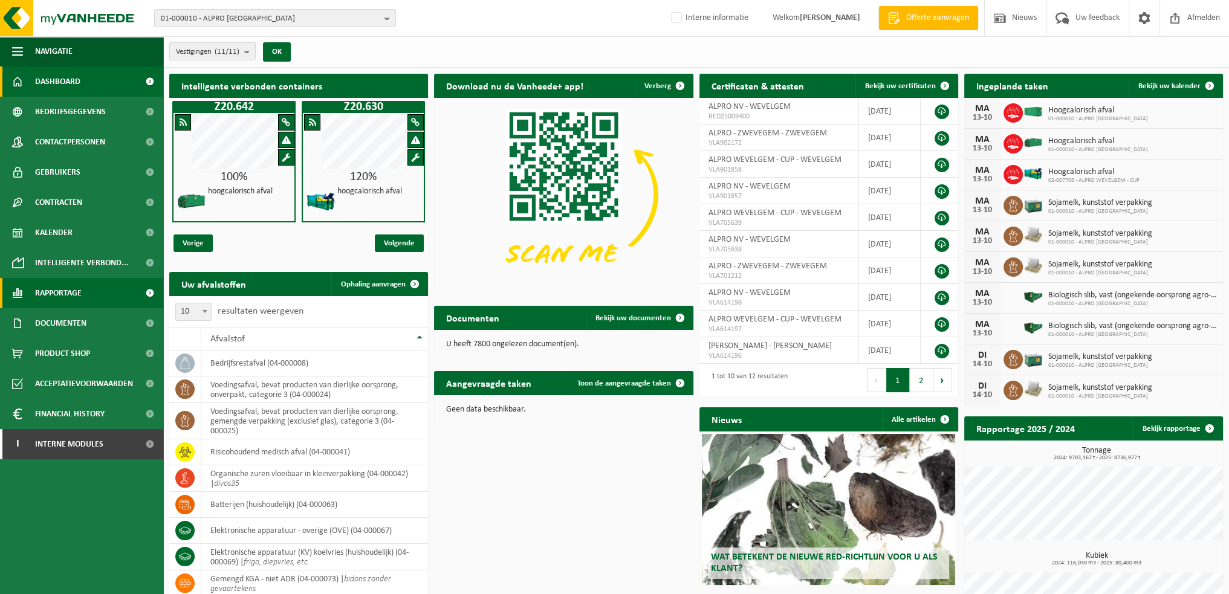
click at [63, 288] on span "Rapportage" at bounding box center [58, 293] width 47 height 30
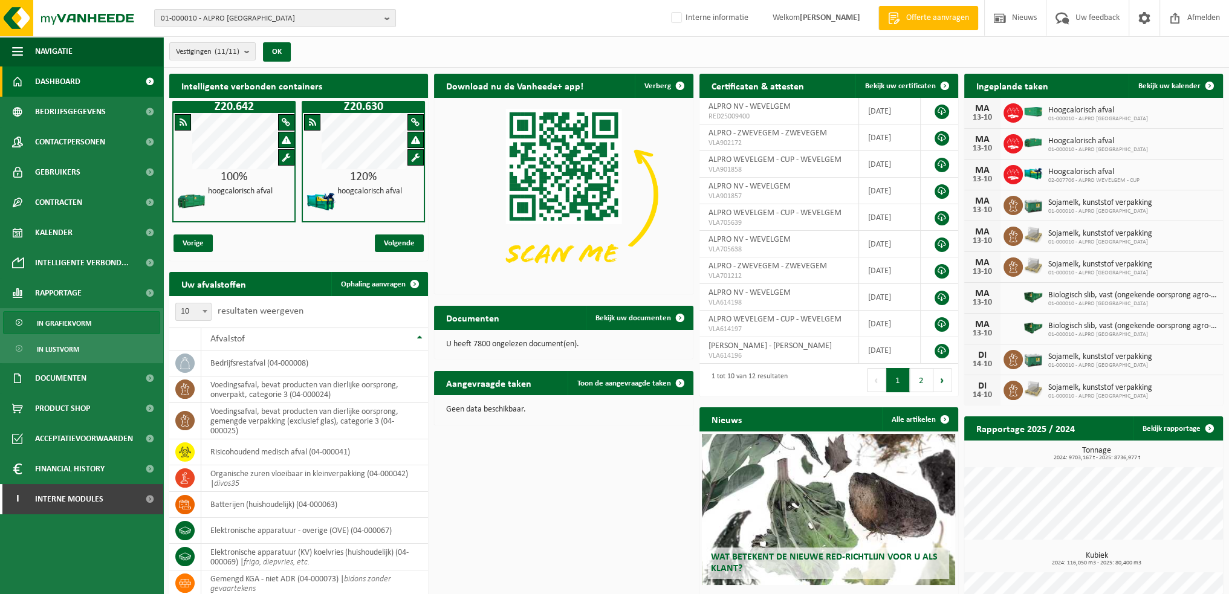
click at [75, 325] on span "In grafiekvorm" at bounding box center [64, 323] width 54 height 23
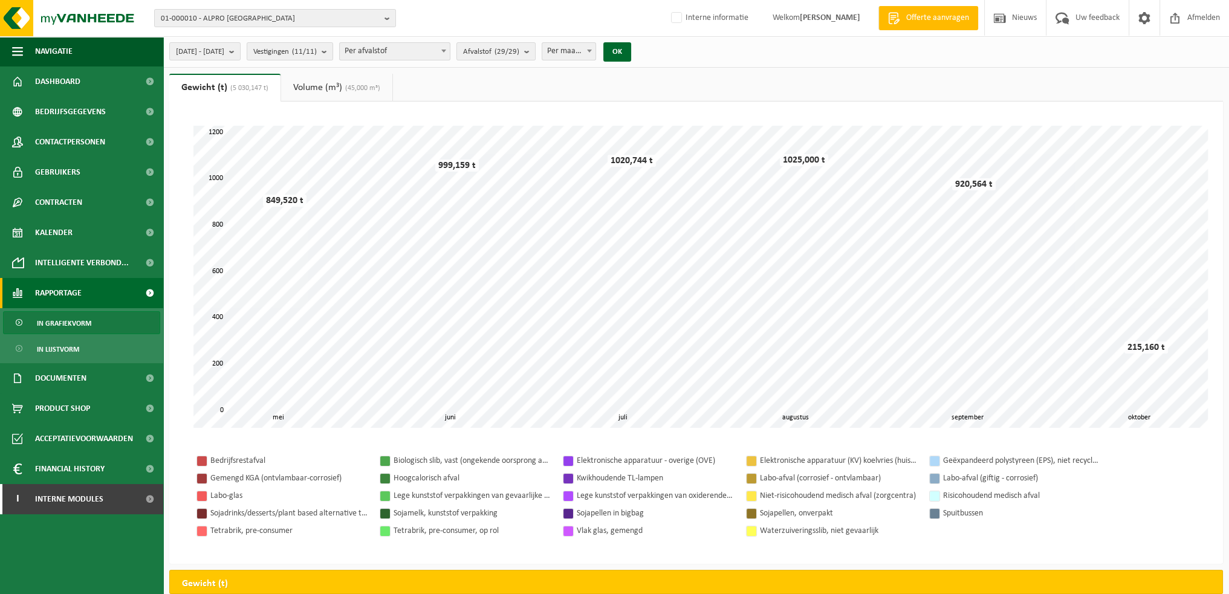
click at [62, 350] on span "In lijstvorm" at bounding box center [58, 349] width 42 height 23
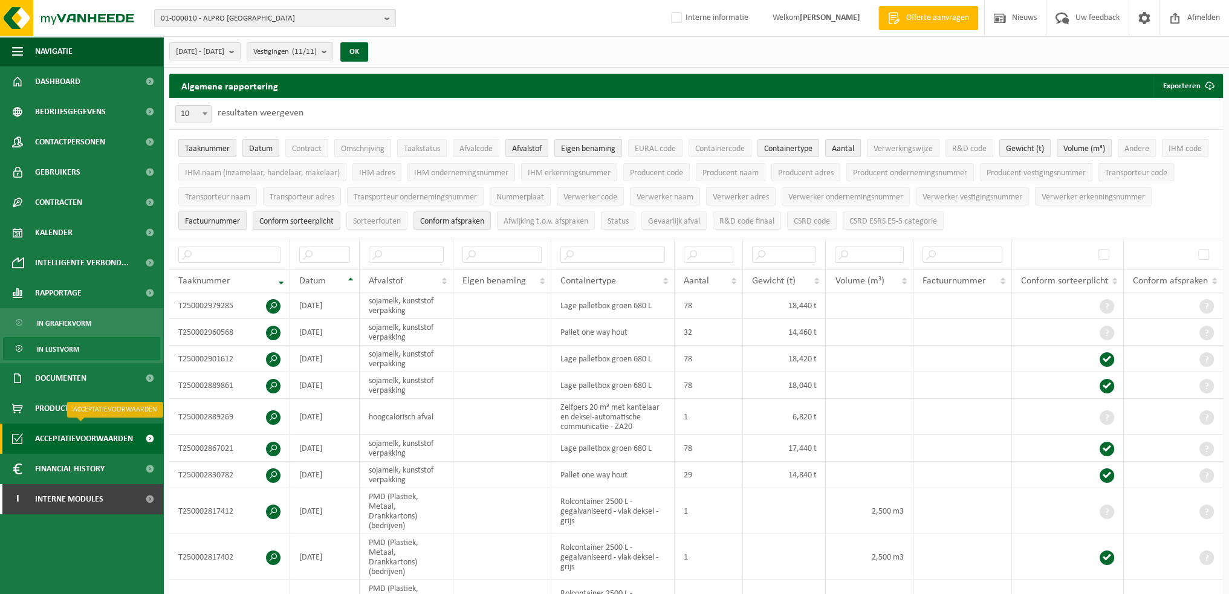
click at [73, 436] on span "Acceptatievoorwaarden" at bounding box center [84, 439] width 98 height 30
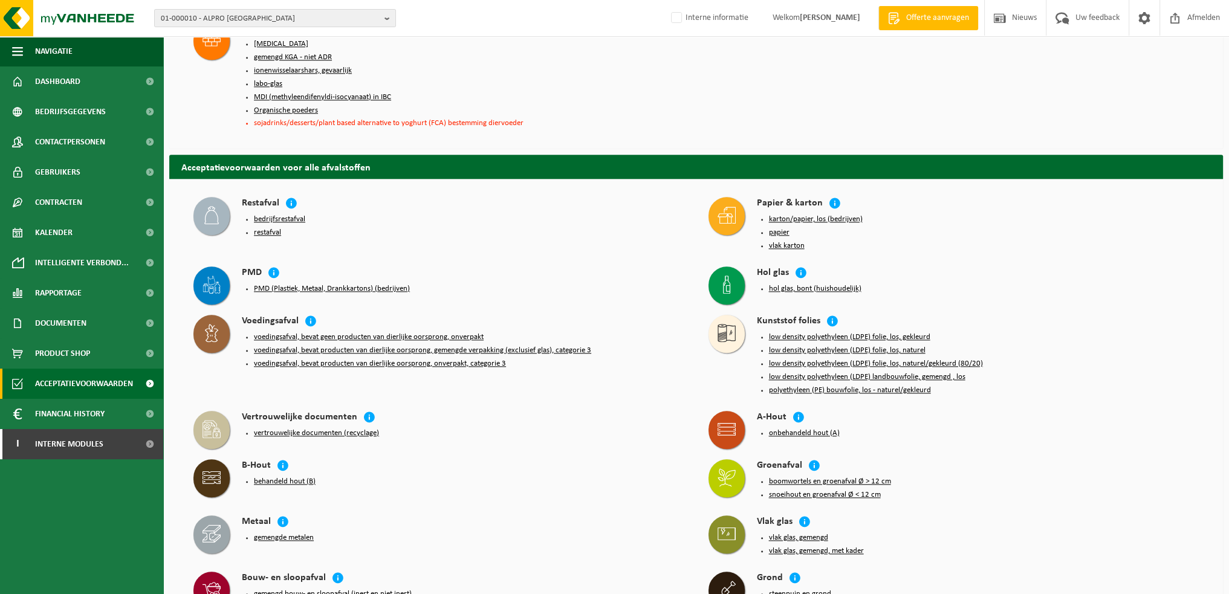
scroll to position [1511, 0]
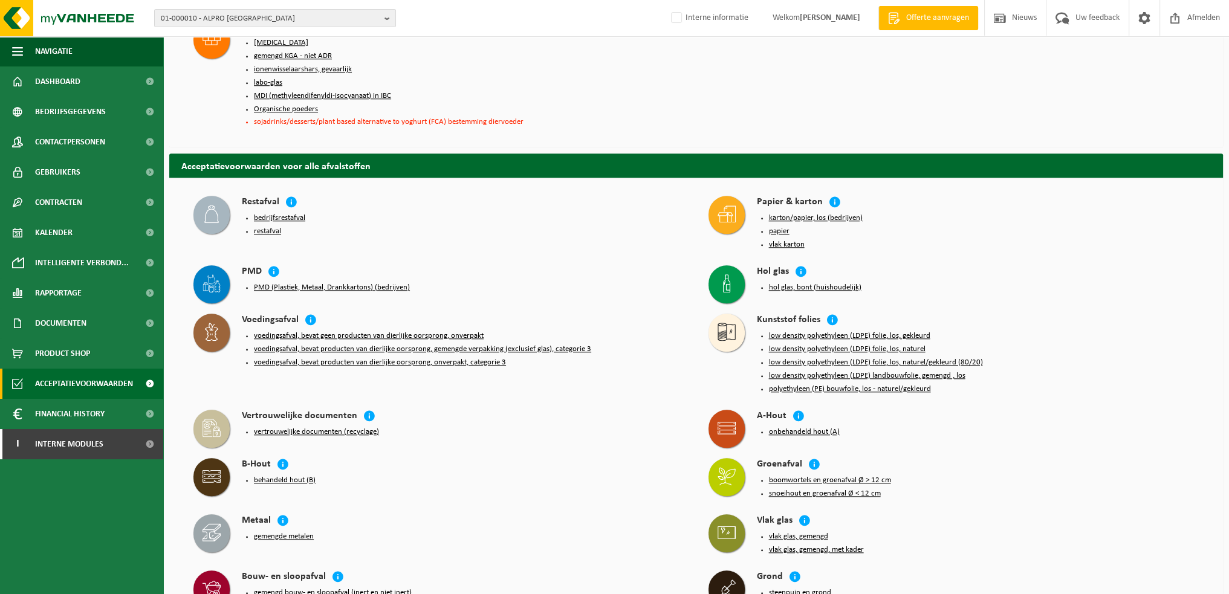
click at [800, 427] on button "onbehandeld hout (A)" at bounding box center [804, 432] width 71 height 10
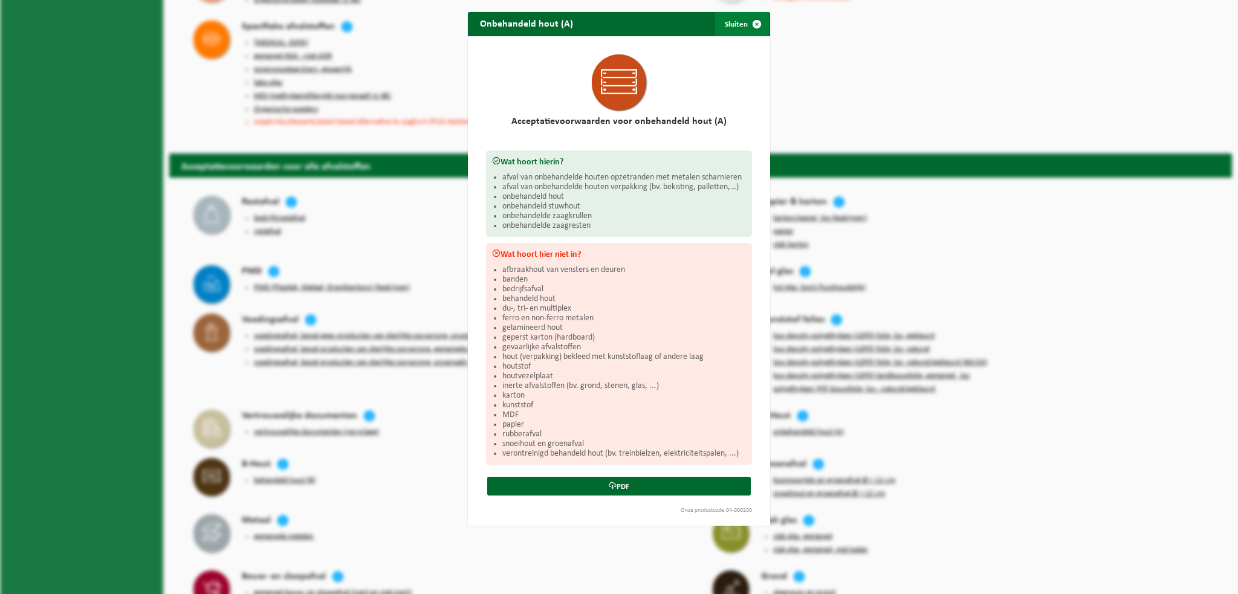
click at [752, 22] on span "button" at bounding box center [757, 24] width 24 height 24
